Goal: Navigation & Orientation: Find specific page/section

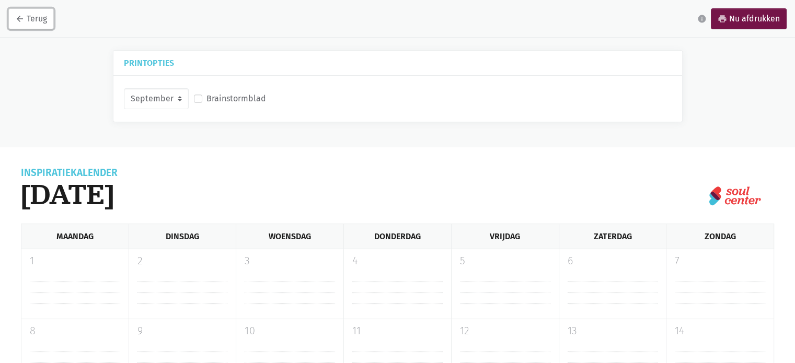
click at [41, 19] on link "arrow_back Terug" at bounding box center [30, 18] width 45 height 21
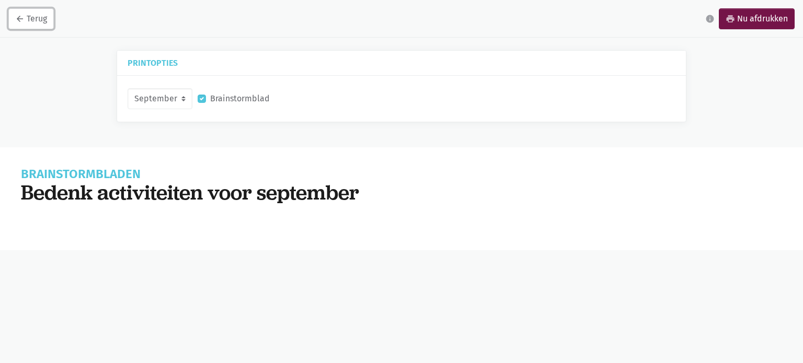
click at [33, 21] on link "arrow_back Terug" at bounding box center [30, 18] width 45 height 21
